Goal: Task Accomplishment & Management: Use online tool/utility

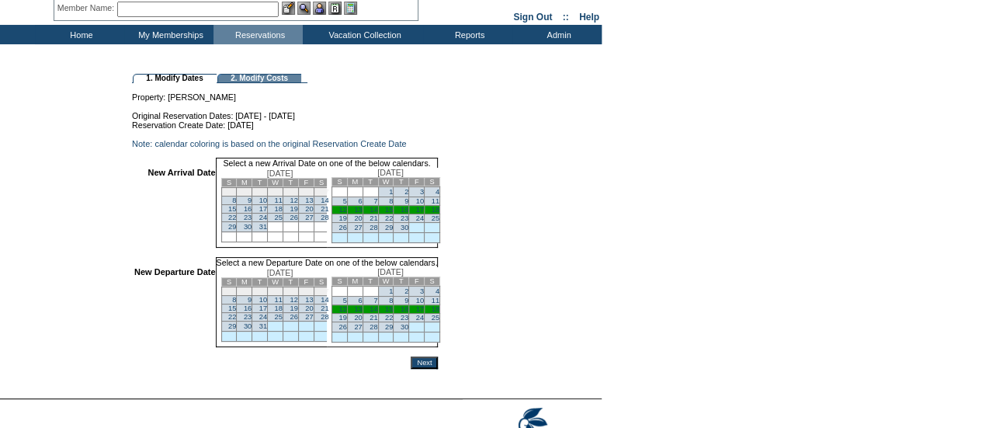
scroll to position [66, 0]
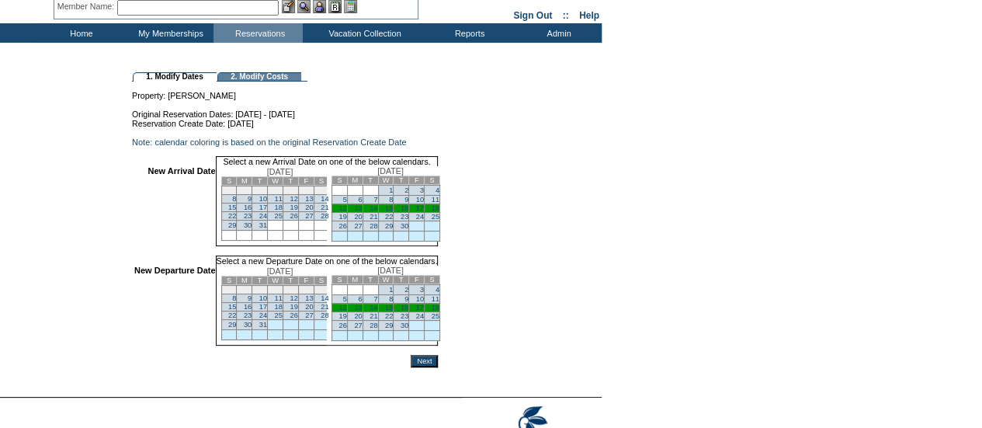
click at [346, 220] on link "19" at bounding box center [342, 217] width 8 height 8
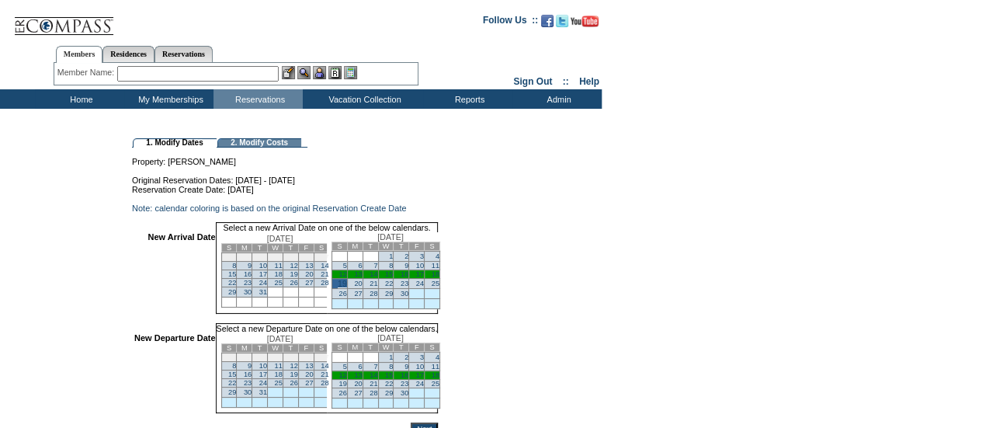
click at [346, 297] on link "26" at bounding box center [342, 294] width 8 height 8
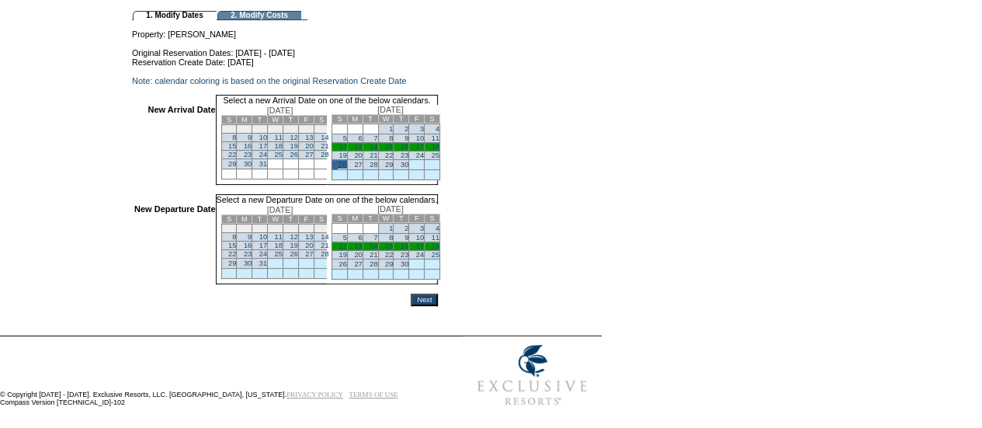
scroll to position [143, 0]
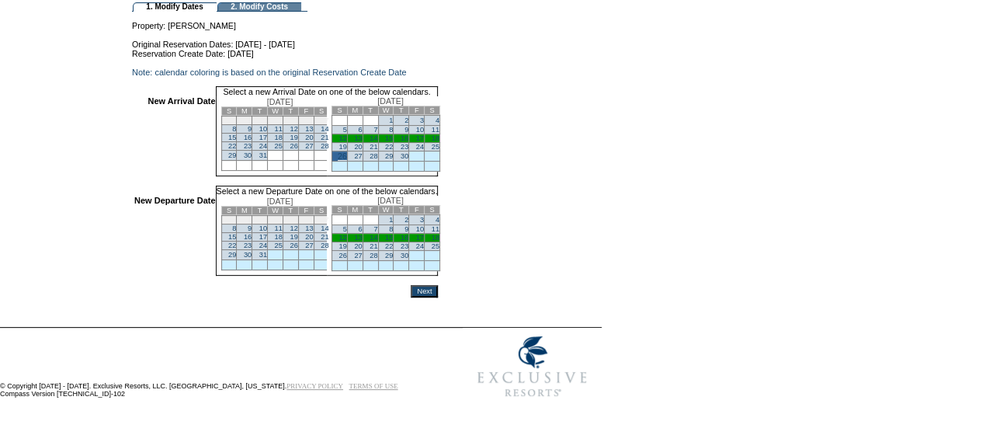
click at [346, 151] on link "19" at bounding box center [342, 147] width 8 height 8
